Goal: Communication & Community: Connect with others

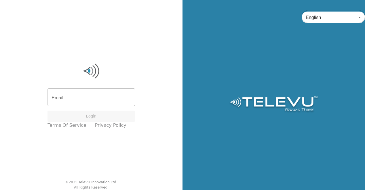
click at [147, 125] on div "Email Email Login Terms of Service Privacy Policy © 2025 TeleVU Innovation Ltd.…" at bounding box center [91, 95] width 183 height 190
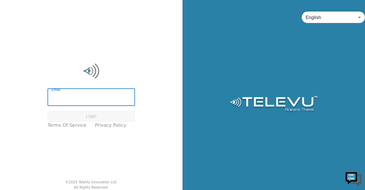
click at [101, 92] on input "Email" at bounding box center [92, 98] width 88 height 16
type input "[PERSON_NAME][EMAIL_ADDRESS][DOMAIN_NAME]"
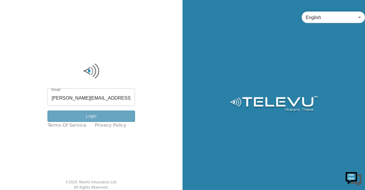
click at [97, 117] on button "Login" at bounding box center [92, 115] width 88 height 11
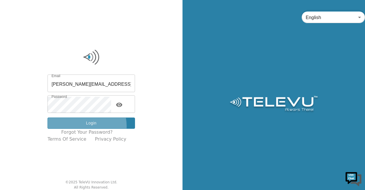
click at [86, 126] on button "Login" at bounding box center [92, 122] width 88 height 11
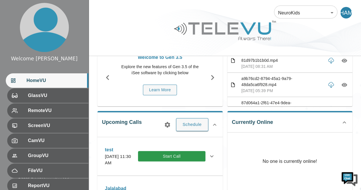
scroll to position [39, 0]
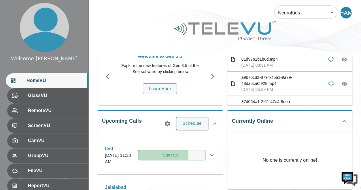
click at [177, 154] on button "Start Call" at bounding box center [171, 154] width 67 height 11
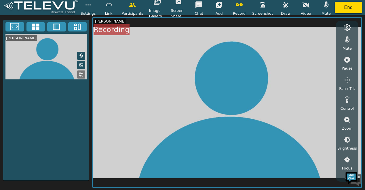
click at [83, 54] on icon at bounding box center [81, 55] width 5 height 5
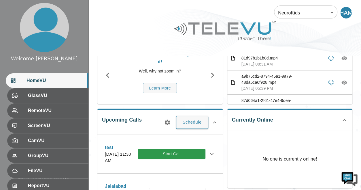
drag, startPoint x: 362, startPoint y: 79, endPoint x: 363, endPoint y: 101, distance: 21.9
click at [361, 101] on html "Welcome Harriet HomeVU GlassVU RemoteVU ScreenVU CamVU GroupVU FileVU ReportVU …" at bounding box center [180, 147] width 361 height 374
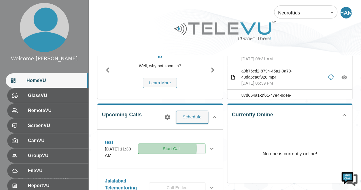
click at [182, 147] on button "Start Call" at bounding box center [171, 148] width 67 height 11
click at [182, 147] on html "Welcome Harriet HomeVU GlassVU RemoteVU ScreenVU CamVU GroupVU FileVU ReportVU …" at bounding box center [180, 142] width 361 height 374
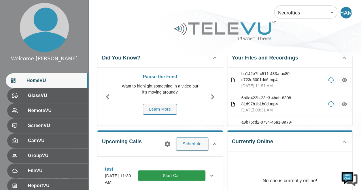
scroll to position [72, 0]
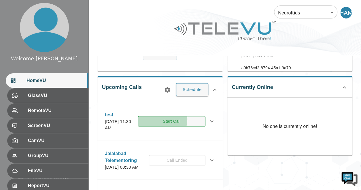
click at [173, 118] on button "Start Call" at bounding box center [171, 121] width 67 height 11
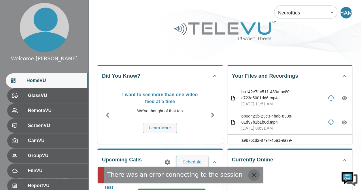
click at [250, 175] on icon "button" at bounding box center [253, 174] width 7 height 7
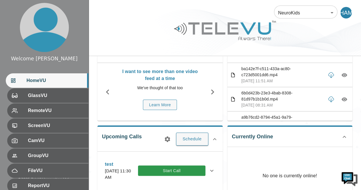
scroll to position [58, 0]
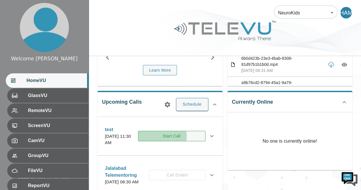
click at [177, 135] on button "Start Call" at bounding box center [171, 135] width 67 height 11
click at [177, 135] on html "Welcome Harriet HomeVU GlassVU RemoteVU ScreenVU CamVU GroupVU FileVU ReportVU …" at bounding box center [180, 124] width 361 height 365
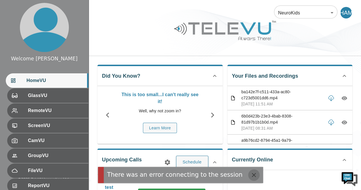
click at [250, 175] on icon "button" at bounding box center [253, 174] width 7 height 7
